Goal: Task Accomplishment & Management: Complete application form

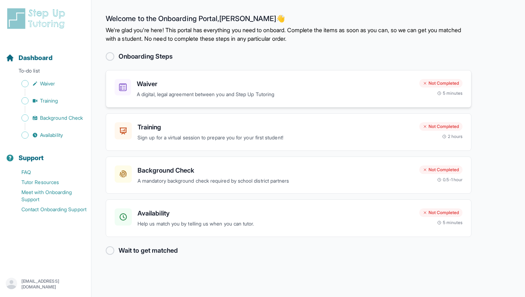
click at [424, 99] on div "Waiver A digital, legal agreement between you and Step Up Tutoring Not Complete…" at bounding box center [288, 88] width 365 height 37
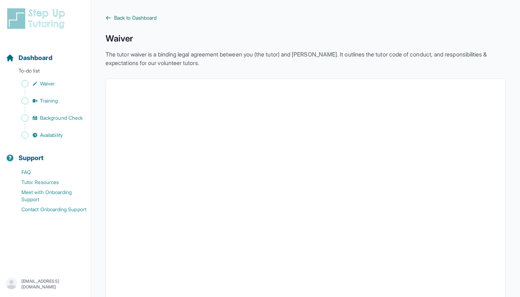
click at [116, 18] on span "Back to Dashboard" at bounding box center [135, 17] width 42 height 7
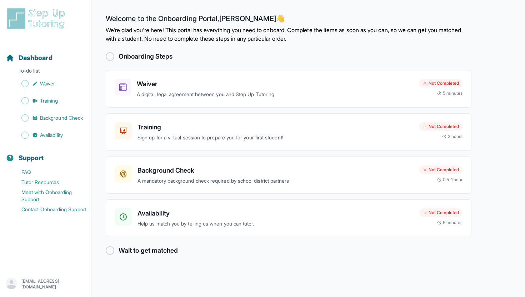
click at [118, 55] on h2 "Onboarding Steps" at bounding box center [145, 56] width 54 height 10
click at [216, 135] on p "Sign up for a virtual session to prepare you for your first student!" at bounding box center [275, 137] width 276 height 8
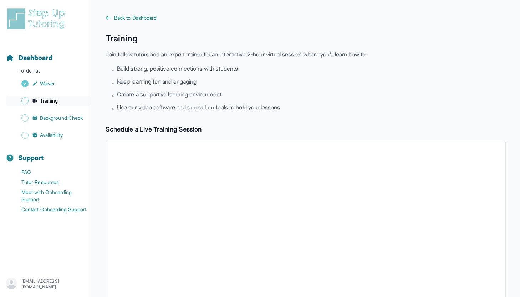
click at [47, 99] on span "Training" at bounding box center [49, 100] width 18 height 7
click at [61, 119] on span "Background Check" at bounding box center [61, 117] width 43 height 7
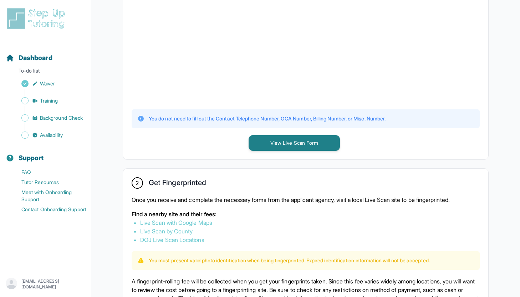
scroll to position [182, 0]
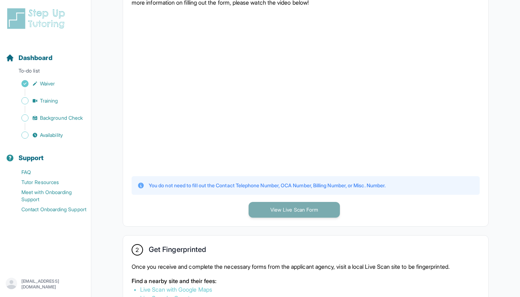
click at [270, 204] on button "View Live Scan Form" at bounding box center [294, 210] width 91 height 16
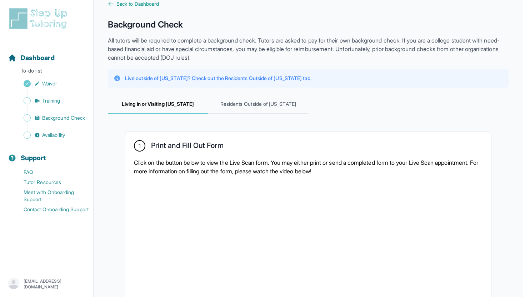
scroll to position [0, 0]
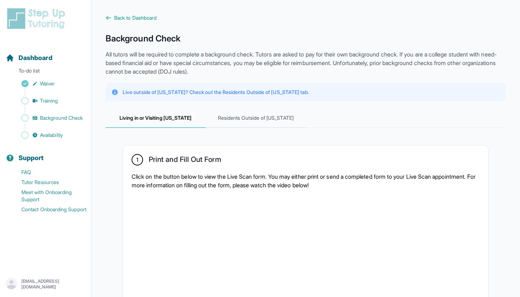
click at [114, 15] on span "Back to Dashboard" at bounding box center [135, 17] width 42 height 7
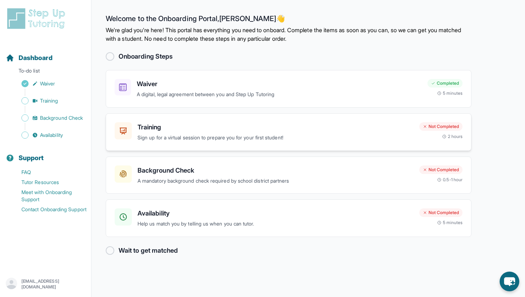
click at [157, 131] on h3 "Training" at bounding box center [275, 127] width 276 height 10
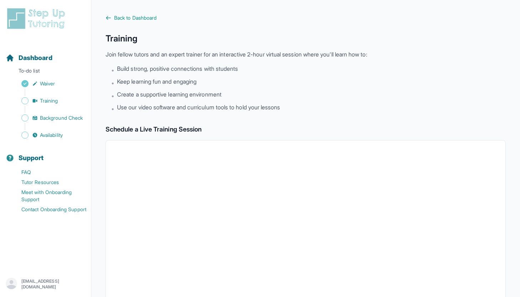
click at [129, 24] on div "Back to Dashboard Training Join fellow tutors and an expert trainer for an inte…" at bounding box center [306, 251] width 400 height 474
click at [118, 14] on main "Back to Dashboard Training Join fellow tutors and an expert trainer for an inte…" at bounding box center [305, 251] width 429 height 503
click at [106, 13] on main "Back to Dashboard Training Join fellow tutors and an expert trainer for an inte…" at bounding box center [305, 251] width 429 height 503
click at [108, 17] on icon at bounding box center [109, 18] width 6 height 6
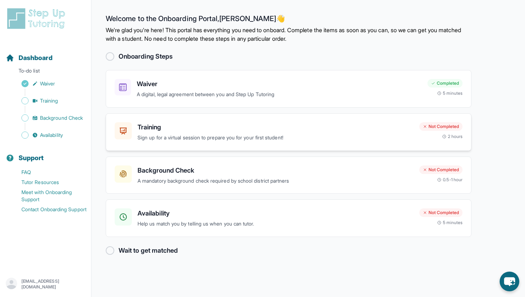
click at [446, 135] on div "2 hours" at bounding box center [452, 136] width 21 height 6
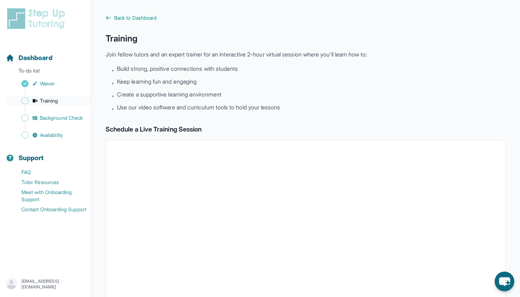
click at [58, 98] on span "Training" at bounding box center [49, 100] width 18 height 7
click at [107, 19] on icon at bounding box center [108, 17] width 4 height 3
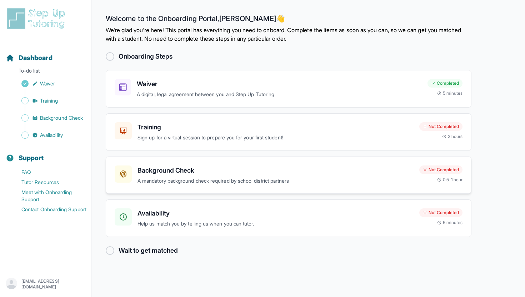
click at [201, 178] on p "A mandatory background check required by school district partners" at bounding box center [275, 181] width 276 height 8
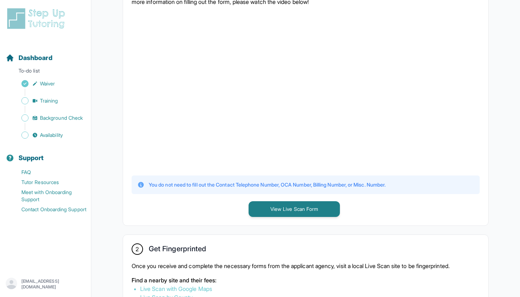
scroll to position [182, 0]
